Goal: Task Accomplishment & Management: Manage account settings

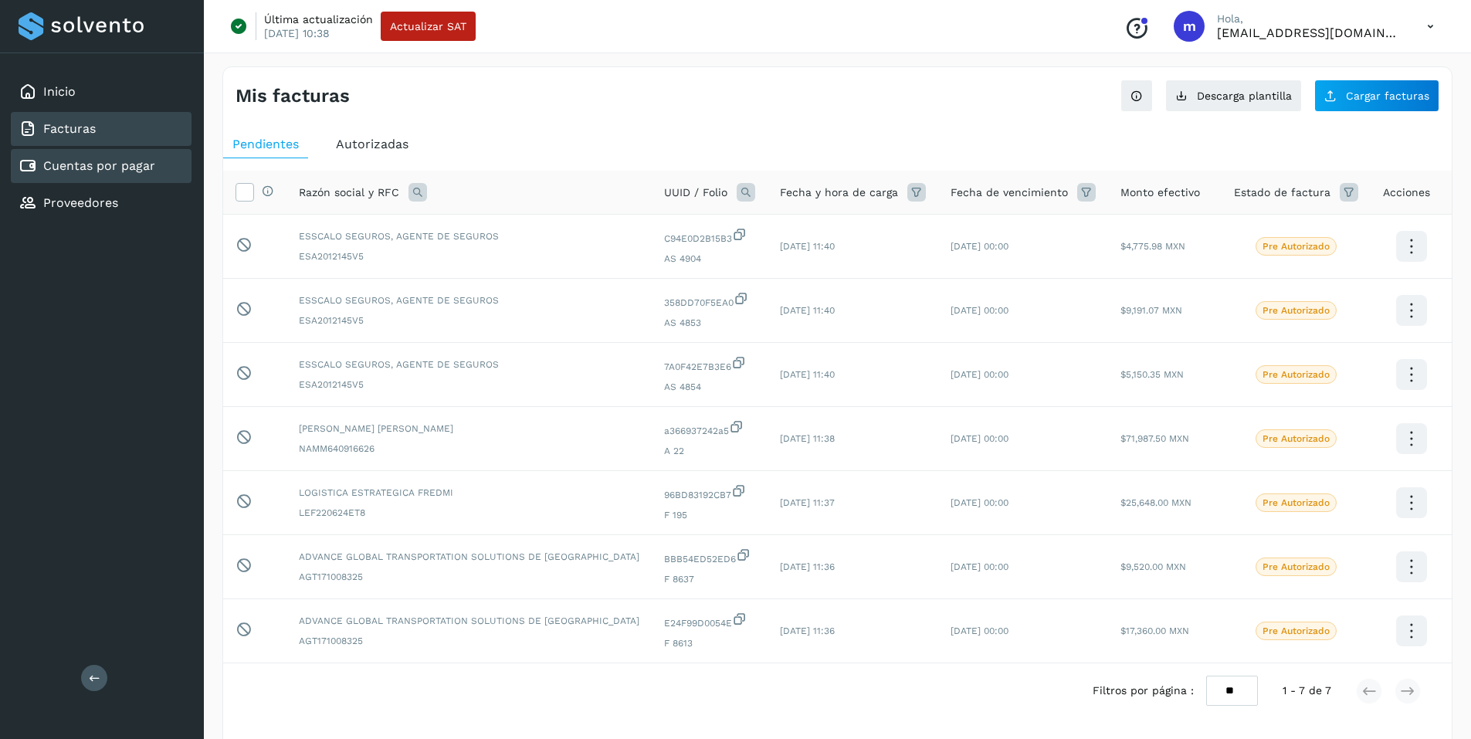
click at [72, 128] on link "Facturas" at bounding box center [69, 128] width 53 height 15
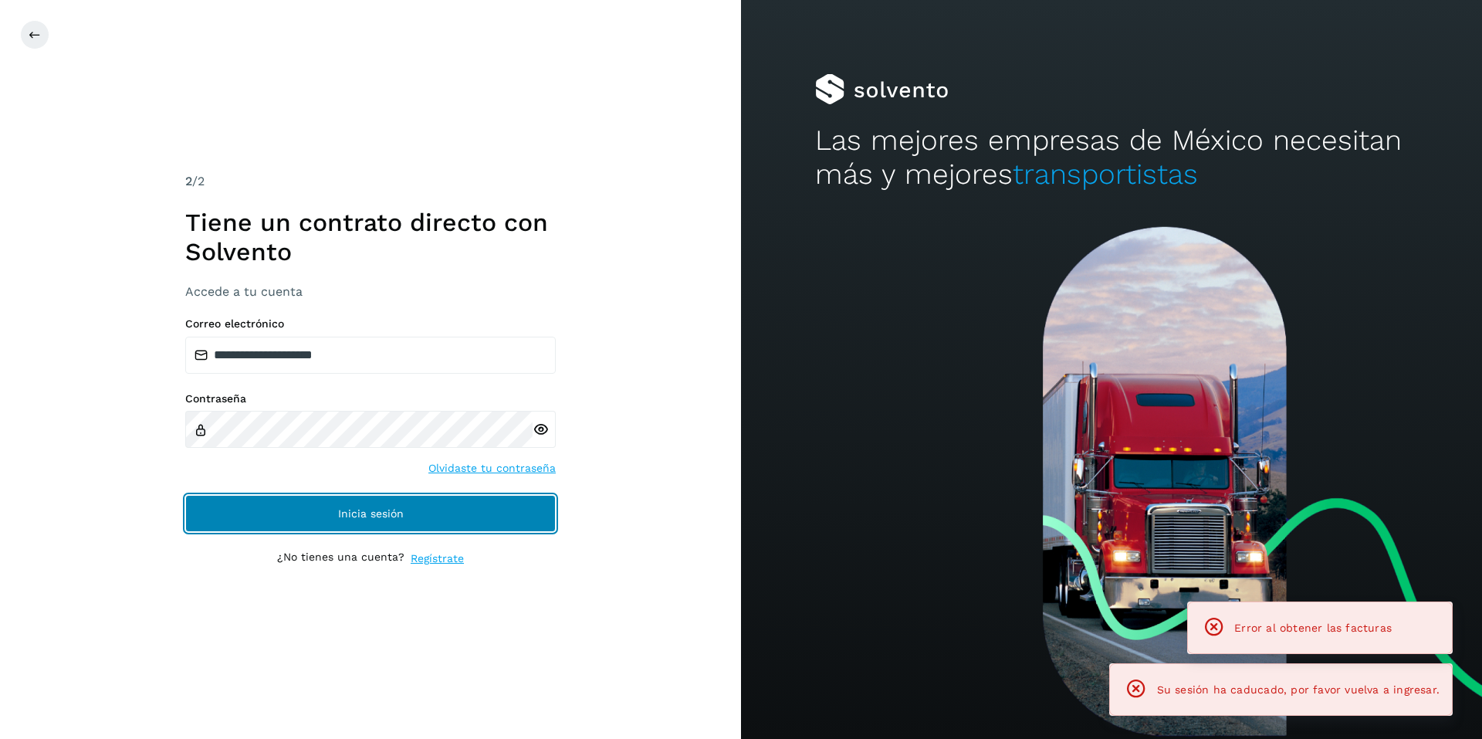
click at [364, 516] on span "Inicia sesión" at bounding box center [371, 513] width 66 height 11
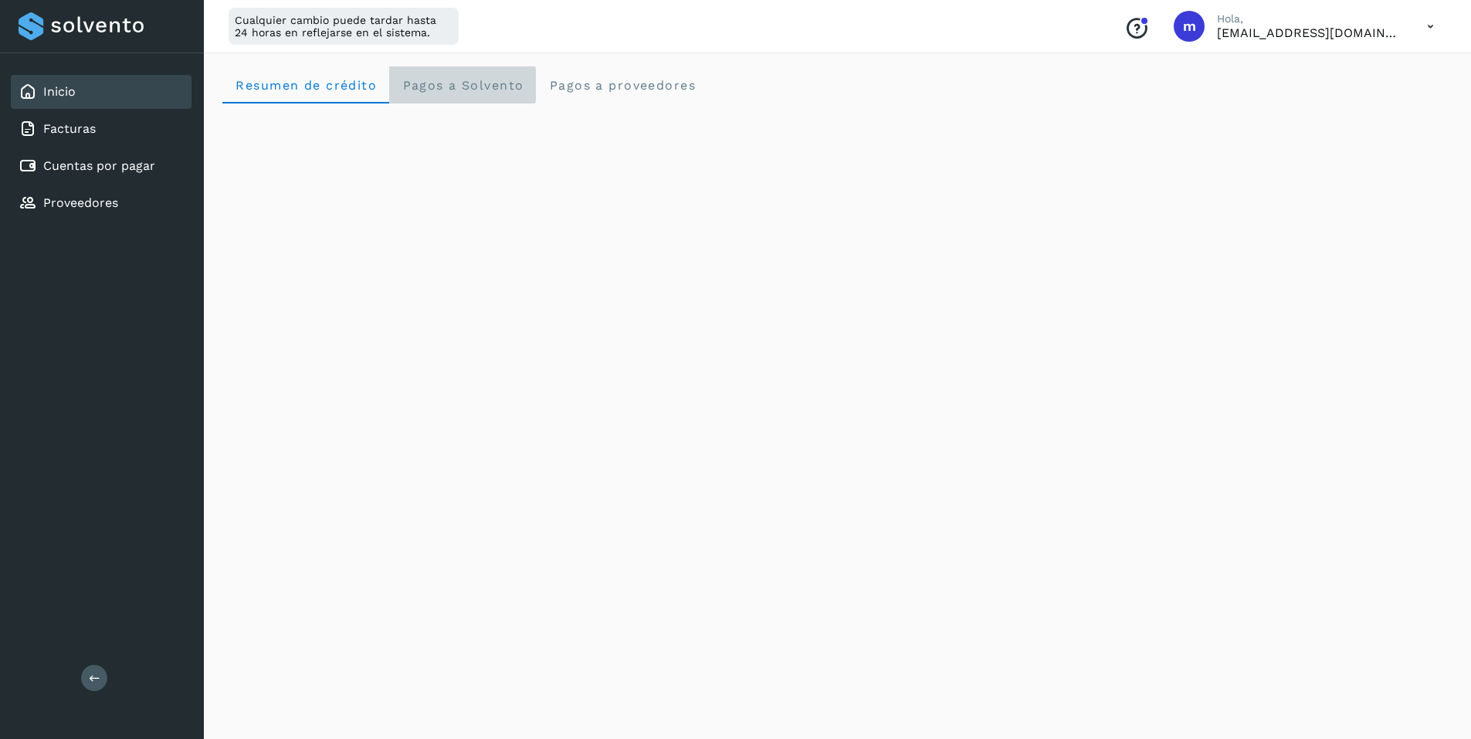
click at [463, 88] on span "Pagos a Solvento" at bounding box center [462, 85] width 122 height 15
click at [56, 92] on link "Inicio" at bounding box center [59, 91] width 32 height 15
click at [60, 93] on link "Inicio" at bounding box center [59, 91] width 32 height 15
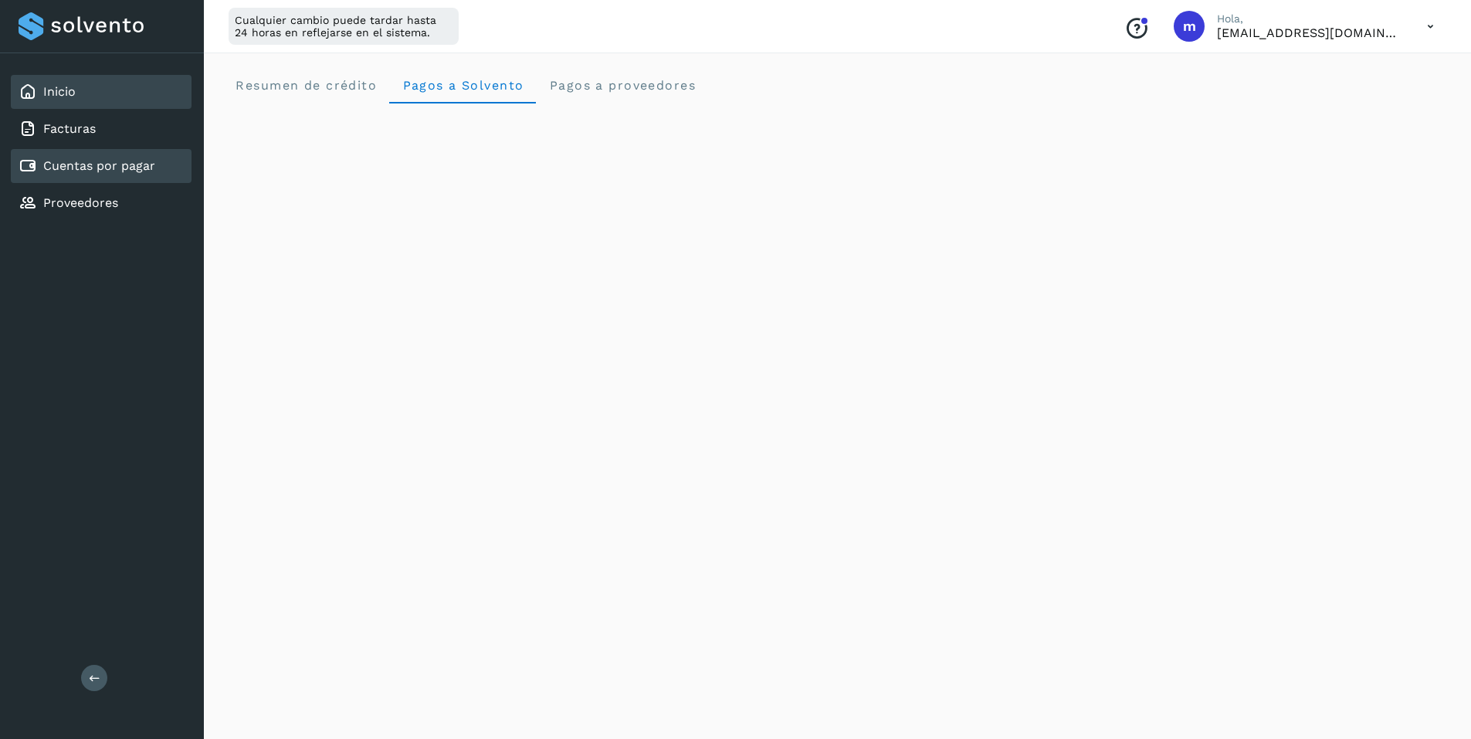
click at [81, 170] on link "Cuentas por pagar" at bounding box center [99, 165] width 112 height 15
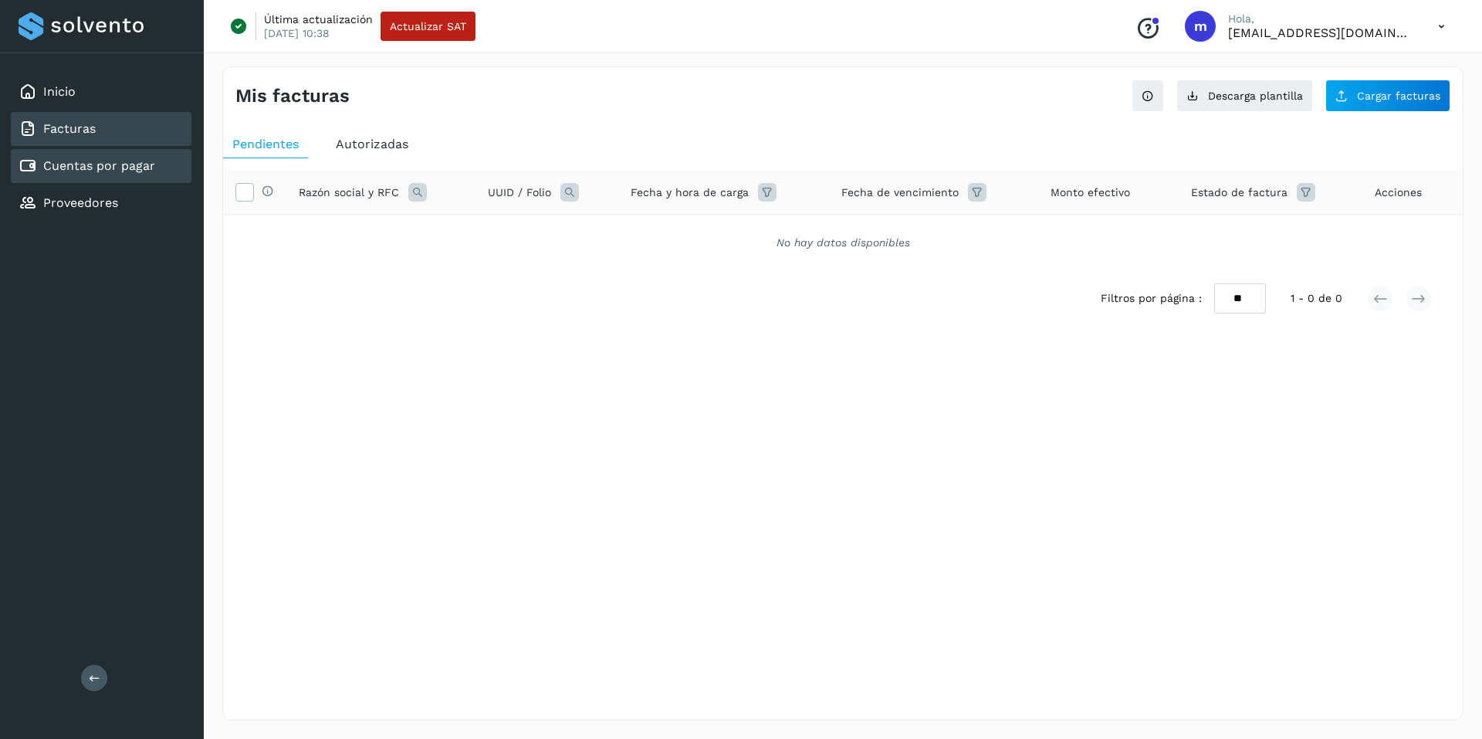
click at [77, 123] on link "Facturas" at bounding box center [69, 128] width 53 height 15
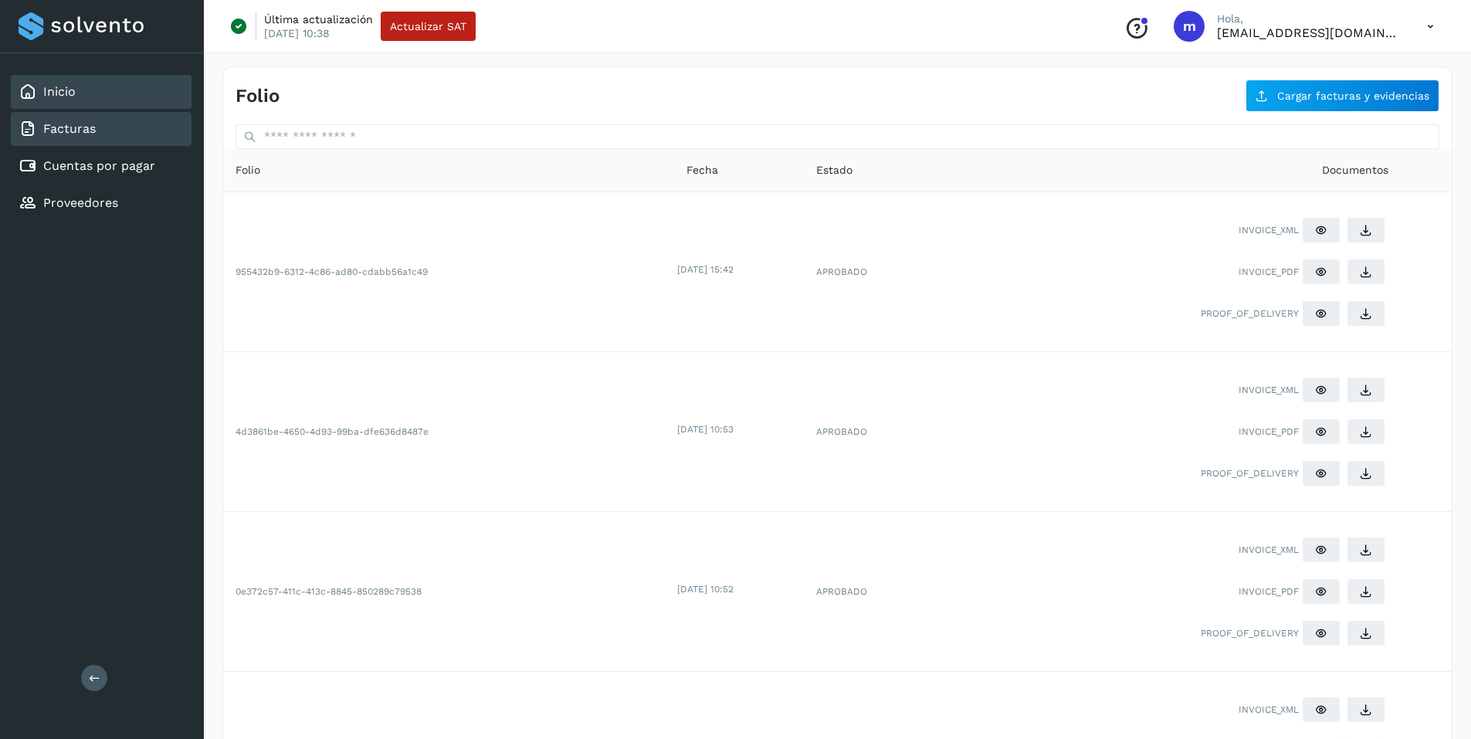
click at [56, 95] on link "Inicio" at bounding box center [59, 91] width 32 height 15
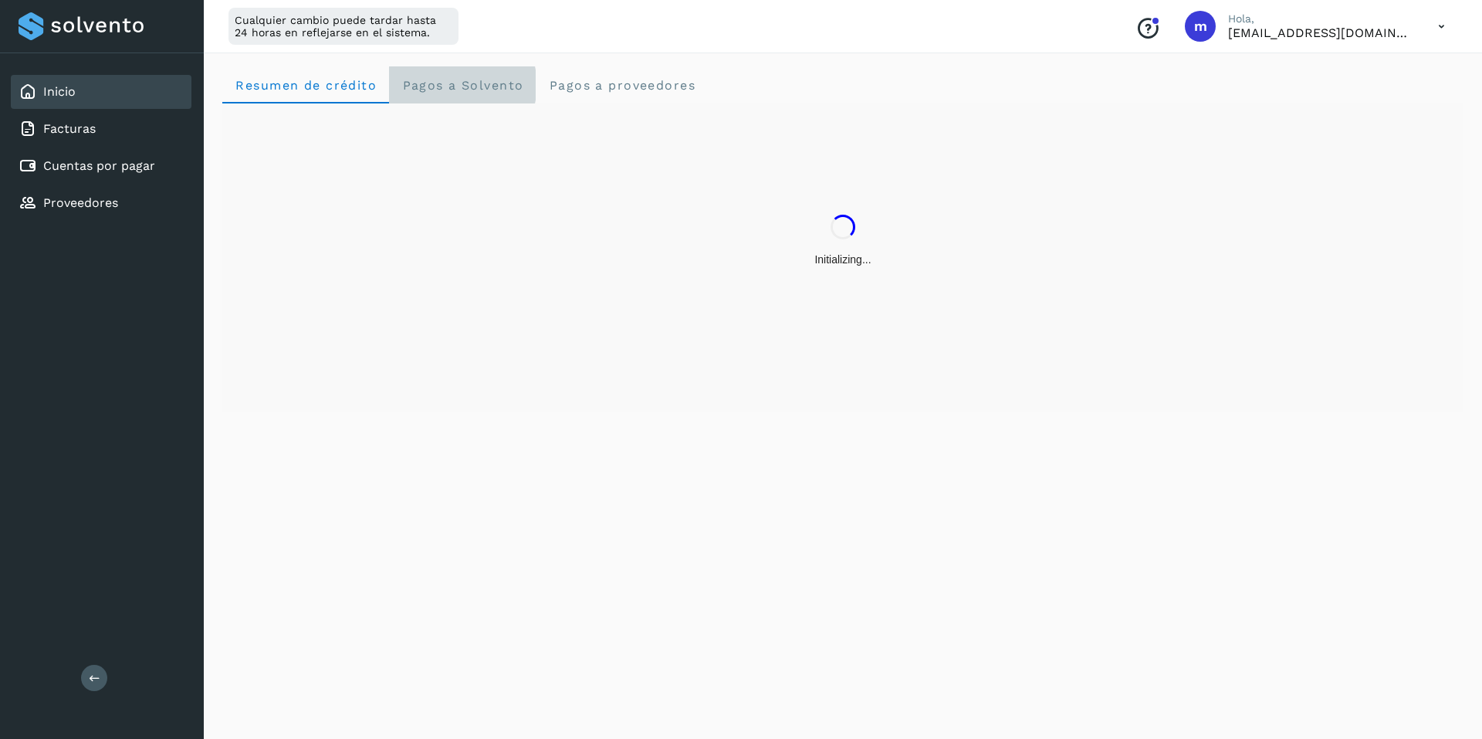
click at [462, 86] on span "Pagos a Solvento" at bounding box center [462, 85] width 122 height 15
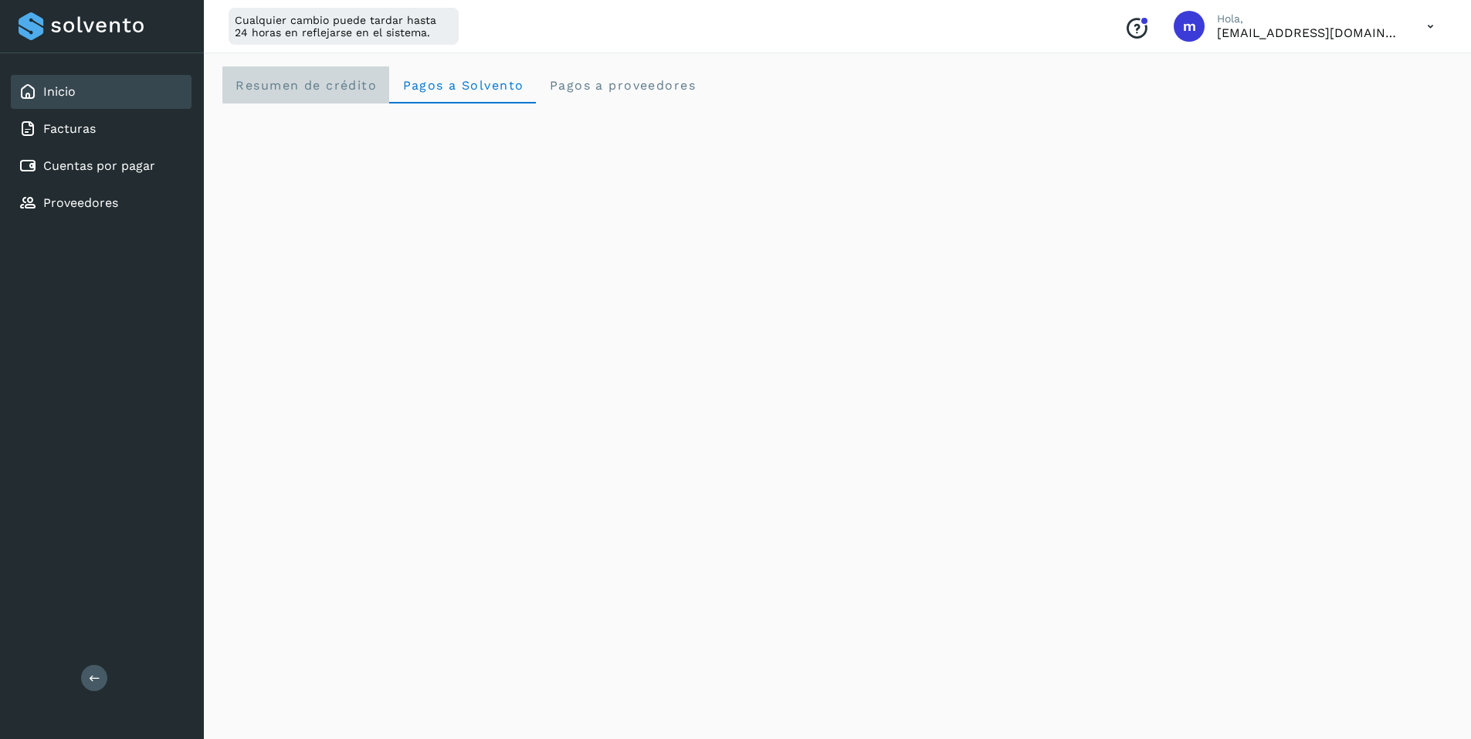
click at [290, 86] on span "Resumen de crédito" at bounding box center [306, 85] width 142 height 15
click at [1428, 25] on icon at bounding box center [1430, 27] width 32 height 32
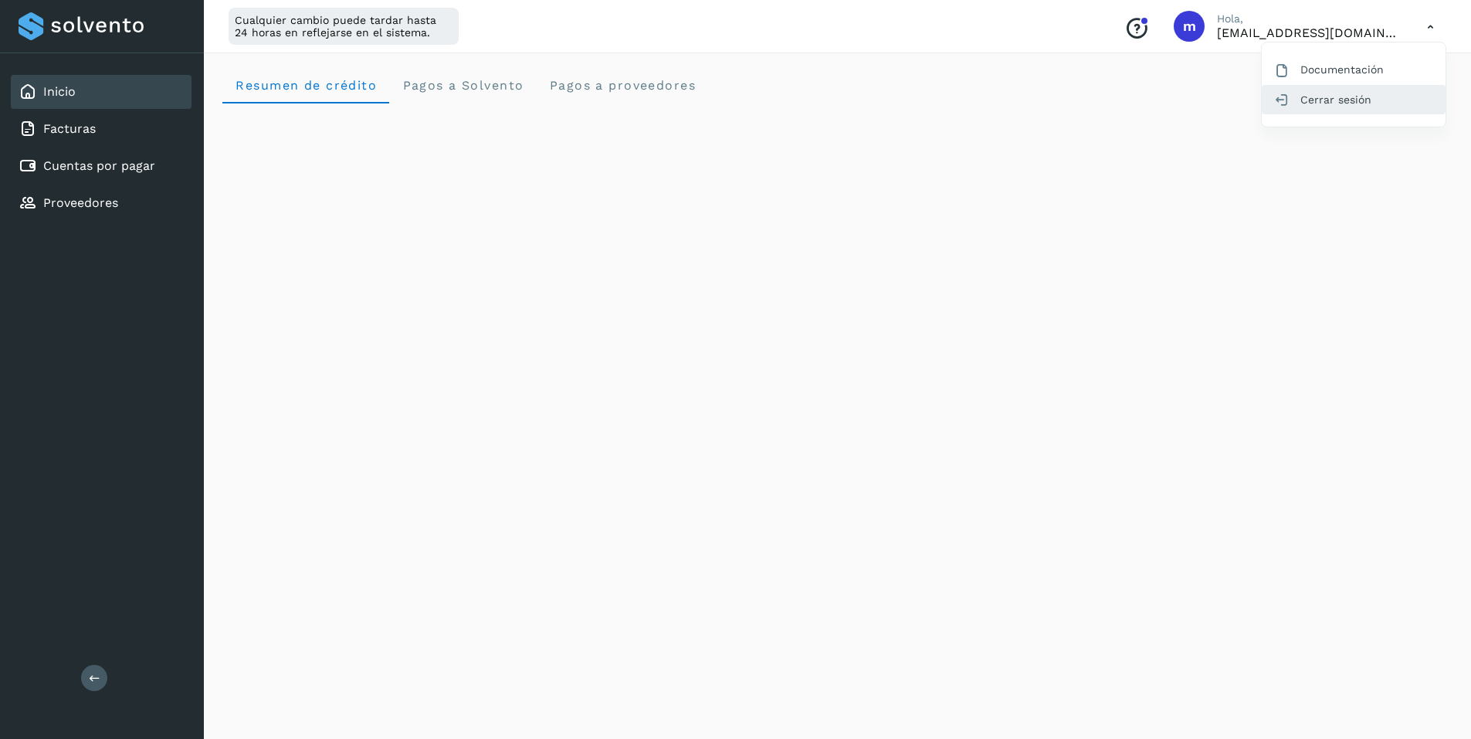
click at [1310, 103] on div "Cerrar sesión" at bounding box center [1354, 99] width 184 height 29
